Goal: Transaction & Acquisition: Purchase product/service

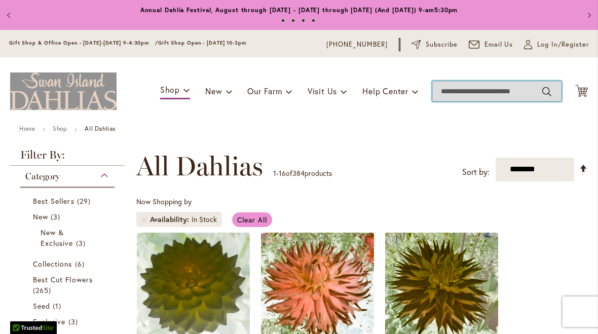
click at [460, 92] on input "Search" at bounding box center [497, 91] width 129 height 20
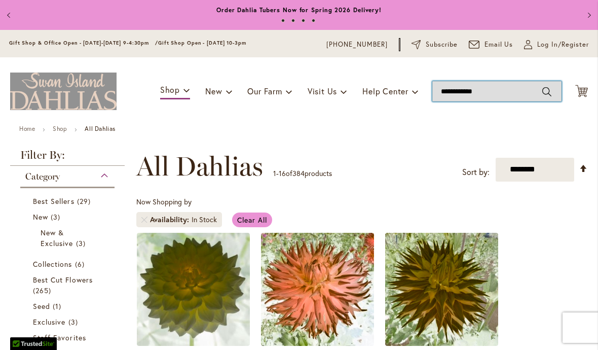
type input "**********"
click at [543, 96] on button "Search" at bounding box center [547, 92] width 9 height 16
